Goal: Navigation & Orientation: Find specific page/section

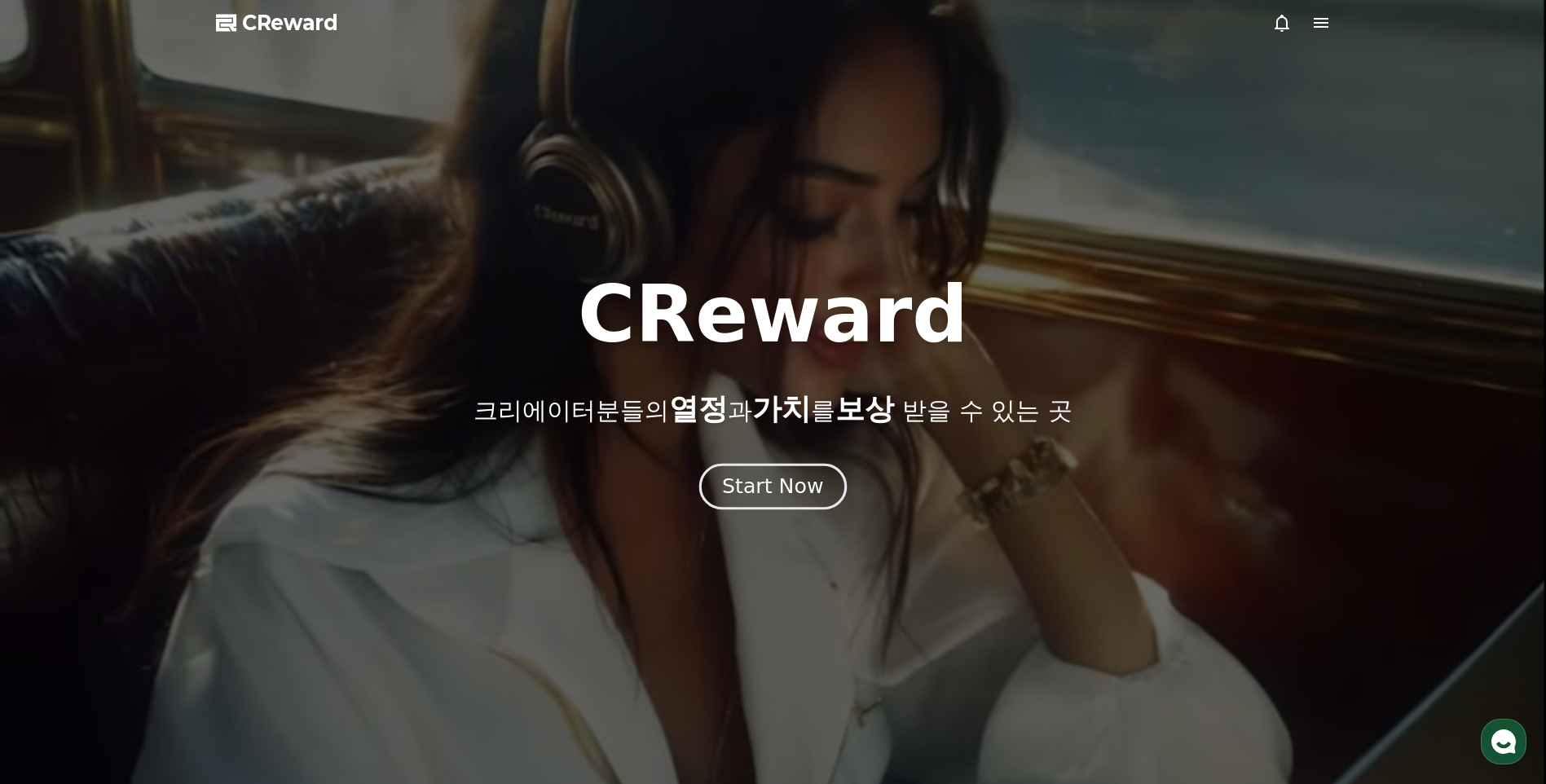
click at [739, 494] on div "Start Now" at bounding box center [773, 486] width 101 height 28
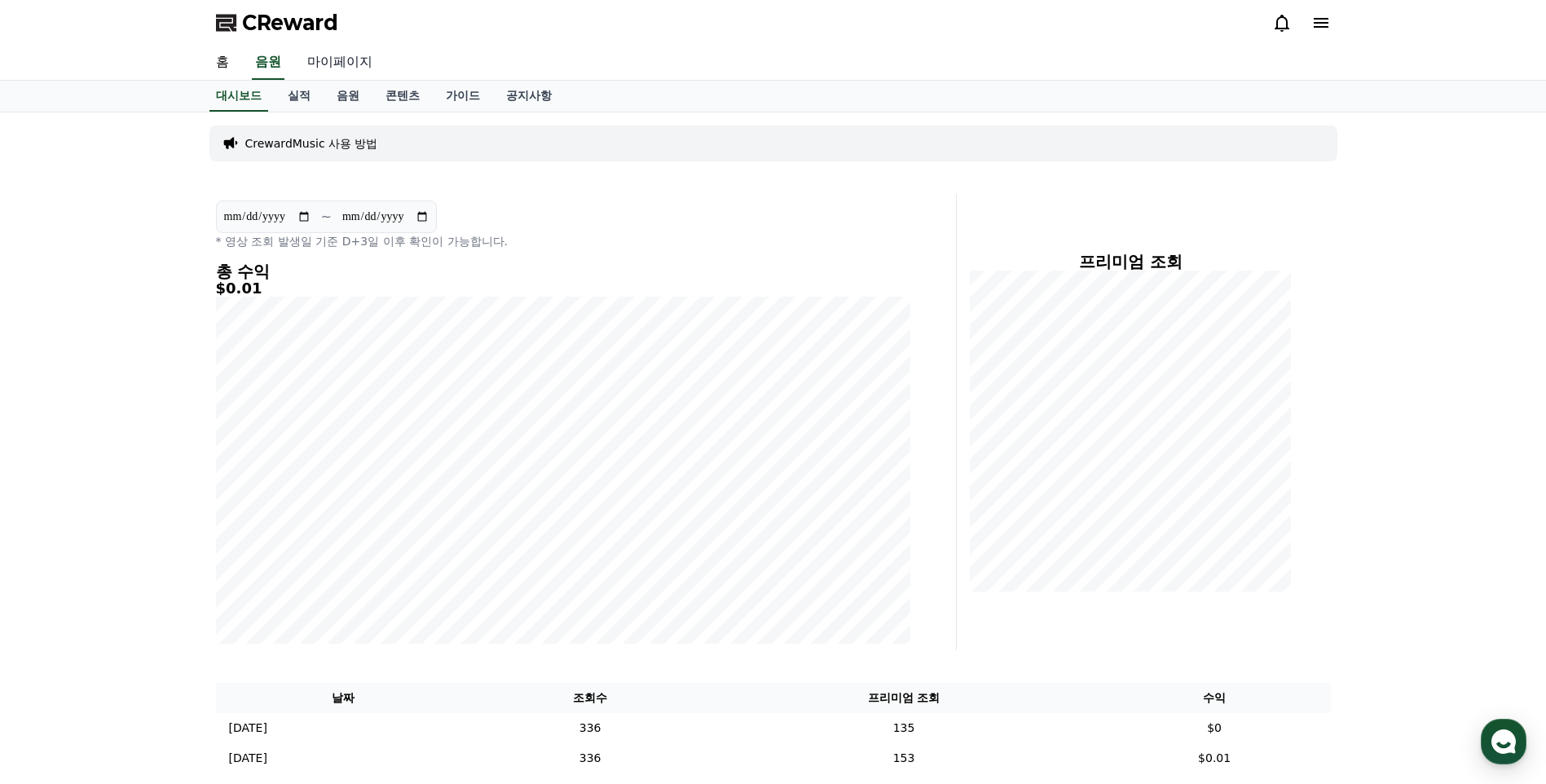
click at [330, 65] on link "마이페이지" at bounding box center [340, 63] width 92 height 34
select select "**********"
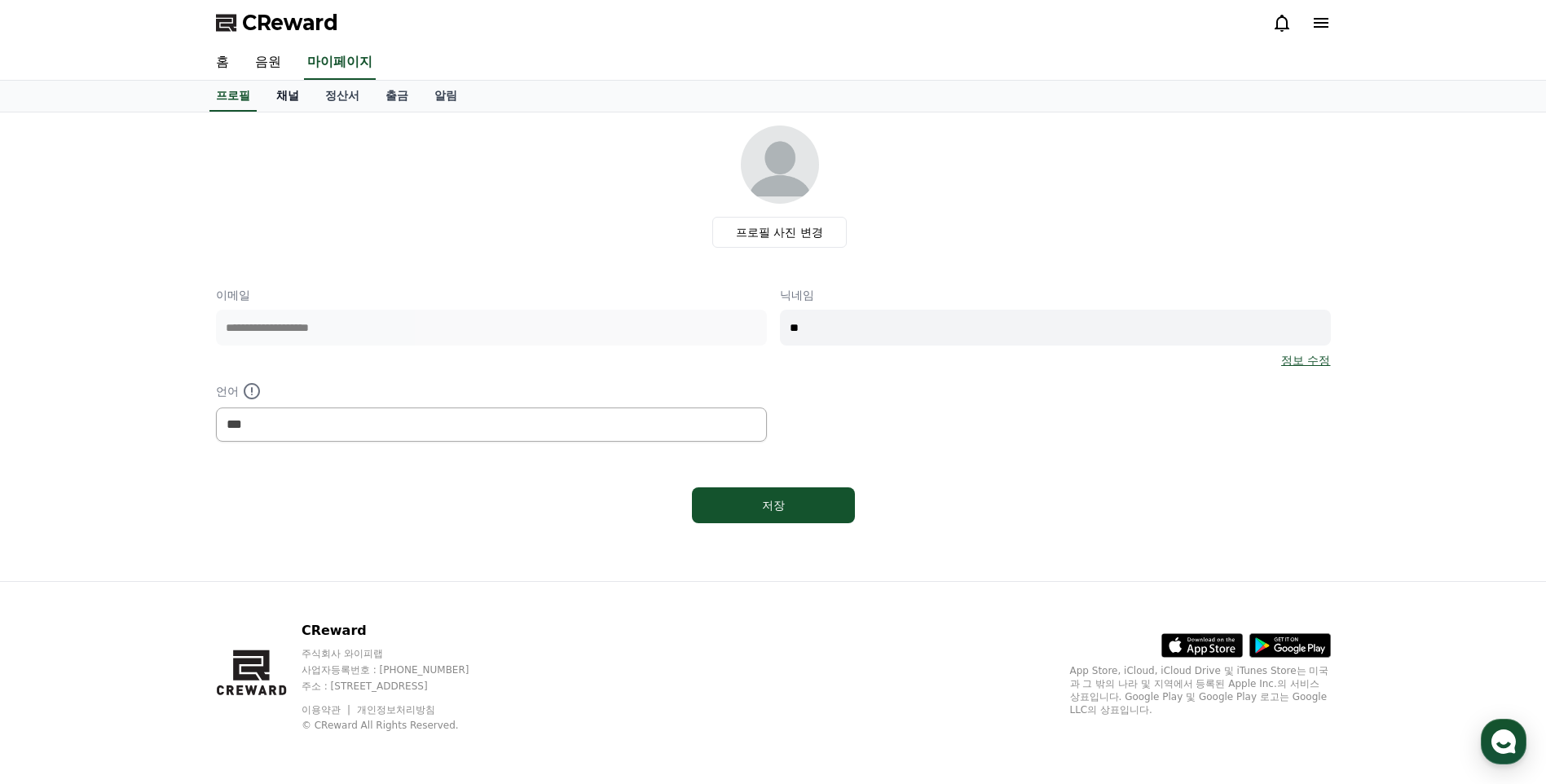
click at [283, 104] on link "채널" at bounding box center [287, 96] width 49 height 31
